Goal: Task Accomplishment & Management: Use online tool/utility

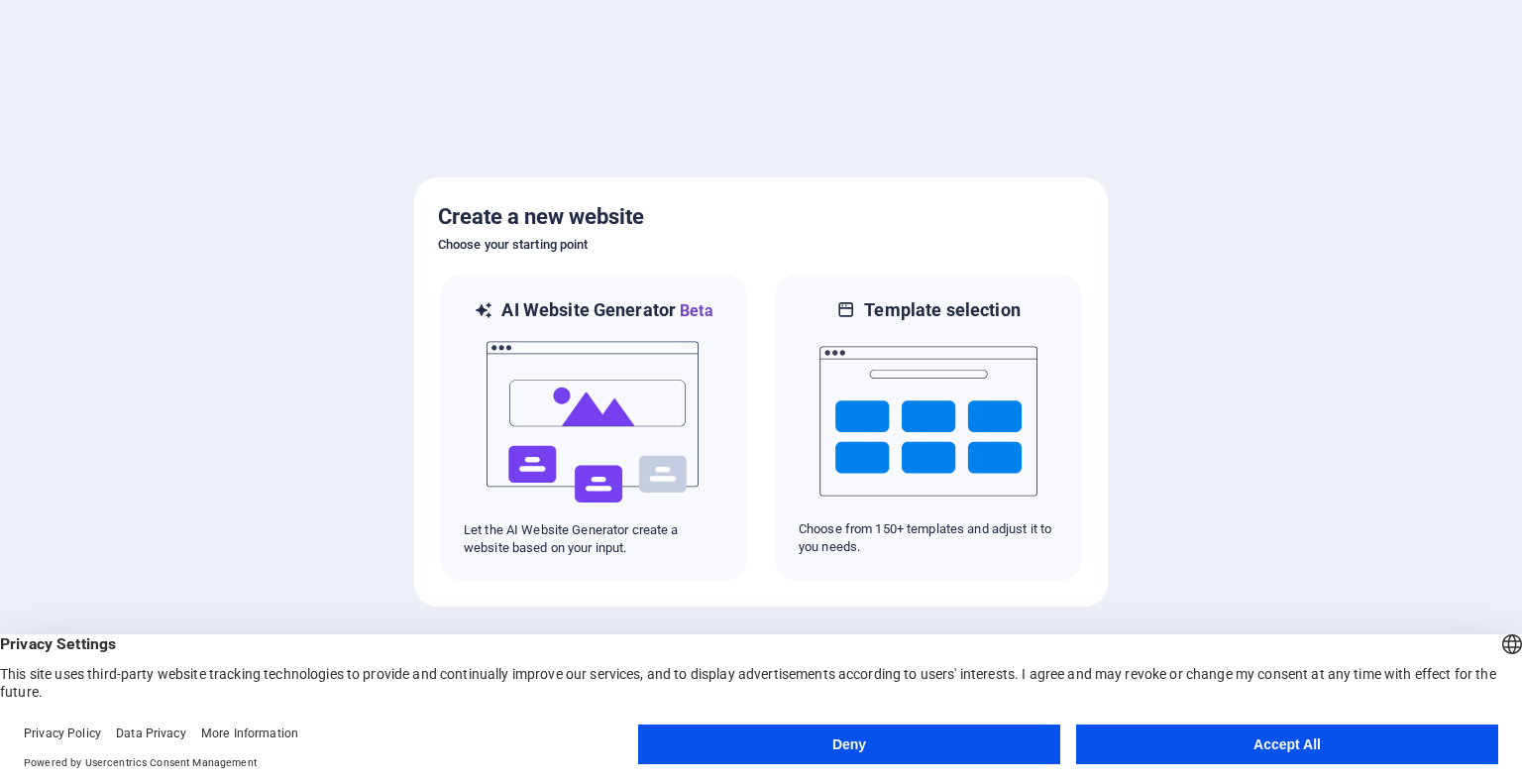
click at [1255, 752] on button "Accept All" at bounding box center [1287, 744] width 422 height 40
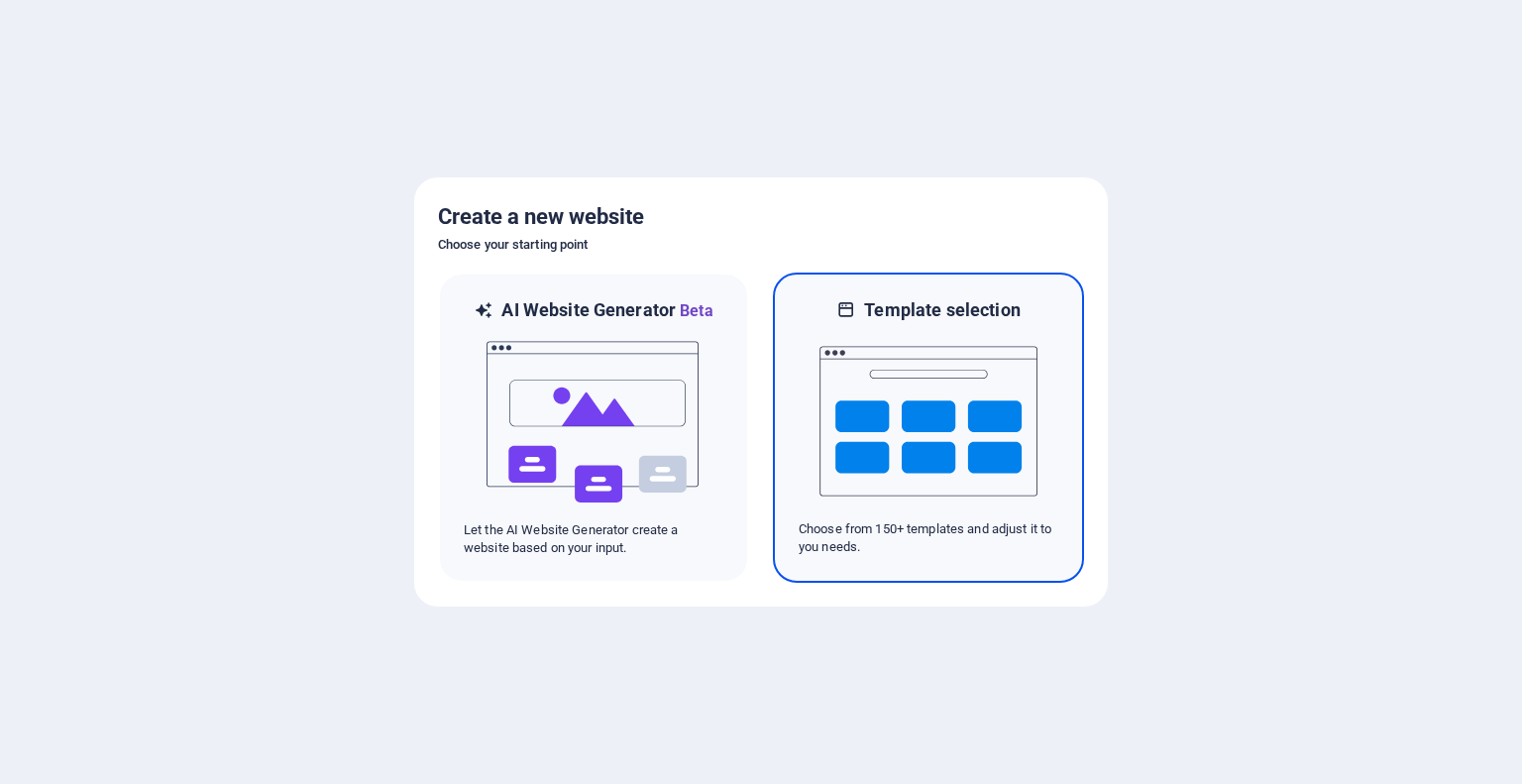
click at [959, 455] on img at bounding box center [928, 421] width 218 height 198
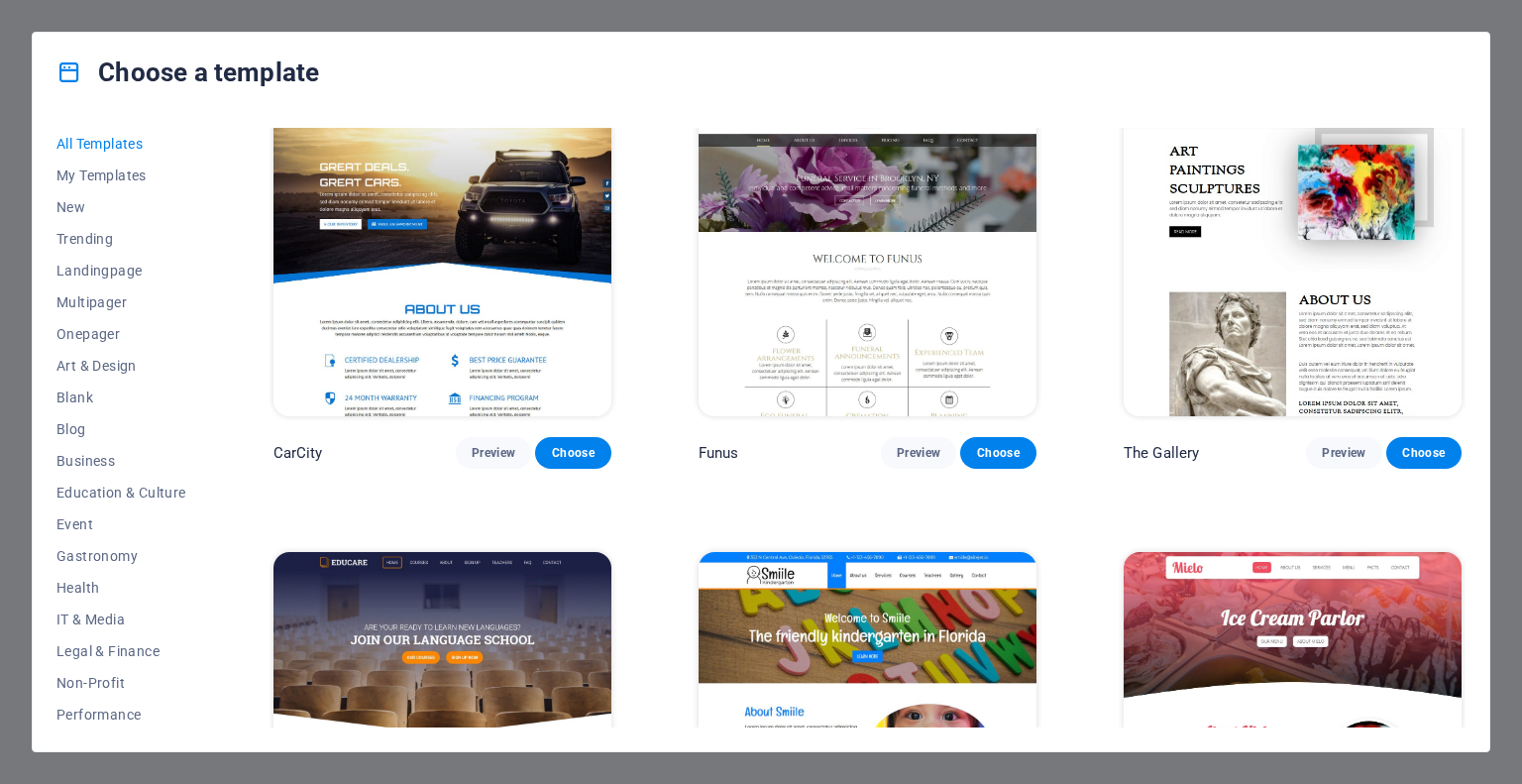
scroll to position [13275, 0]
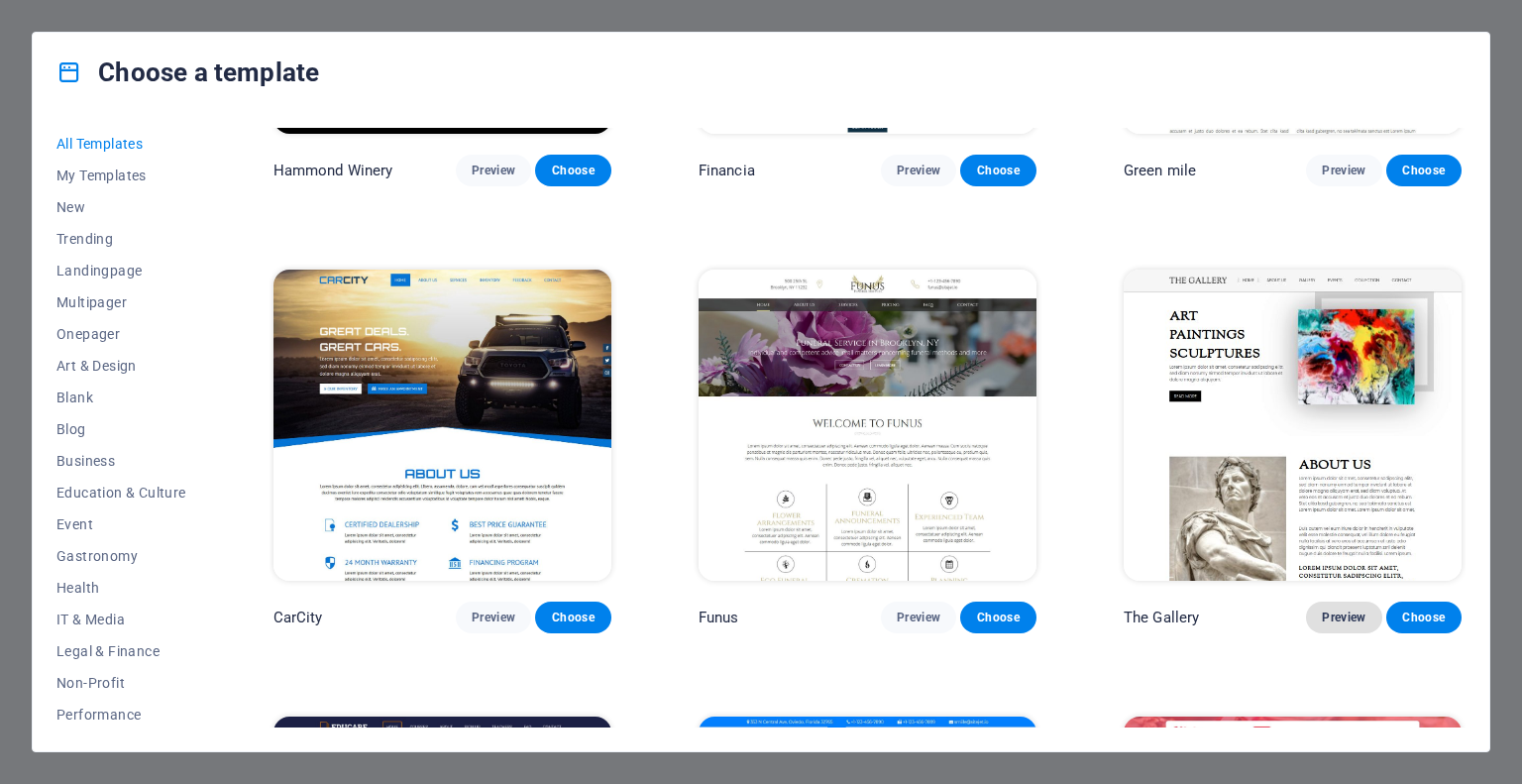
click at [1347, 609] on span "Preview" at bounding box center [1344, 617] width 44 height 16
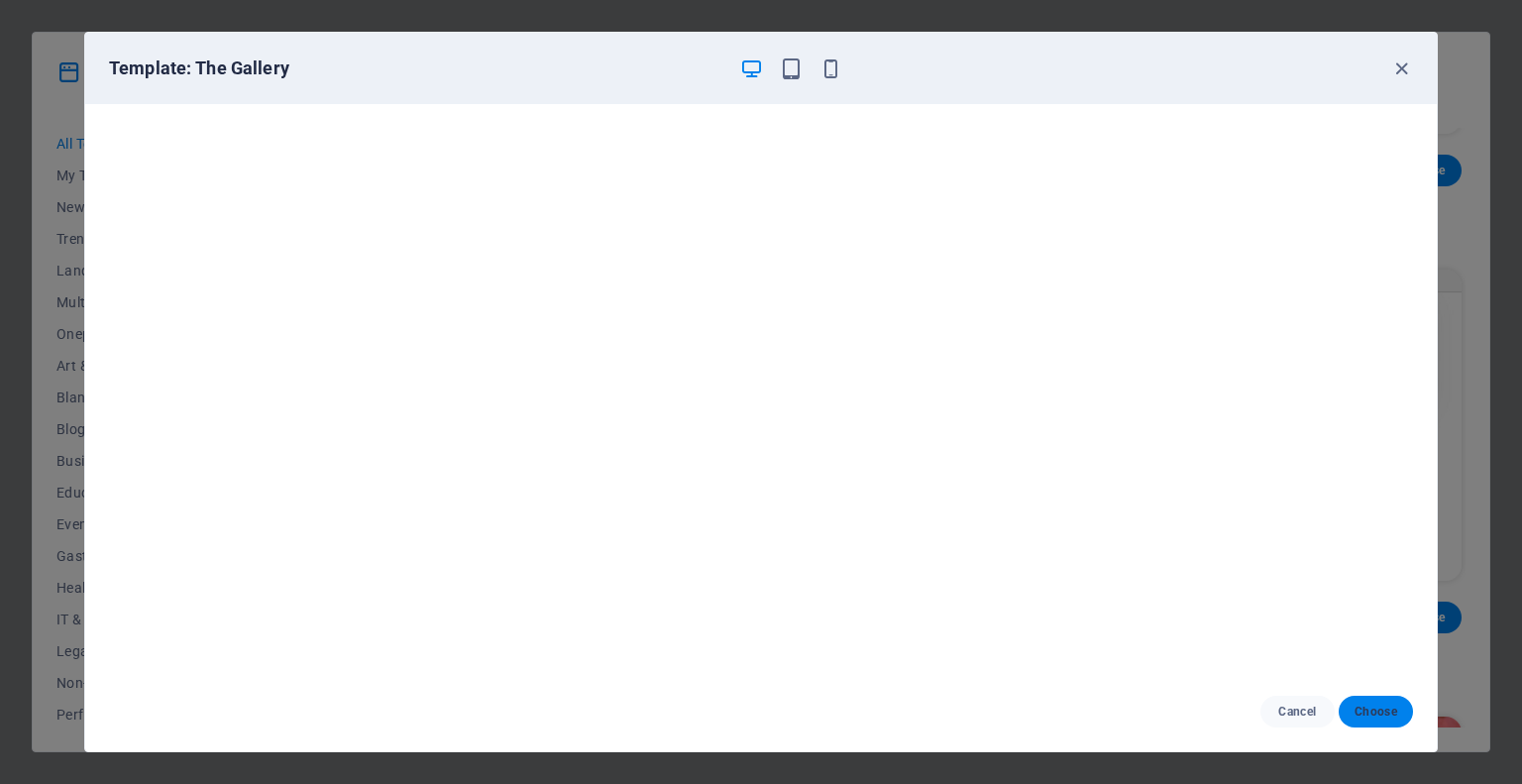
click at [1378, 715] on span "Choose" at bounding box center [1375, 711] width 43 height 16
